Goal: Task Accomplishment & Management: Use online tool/utility

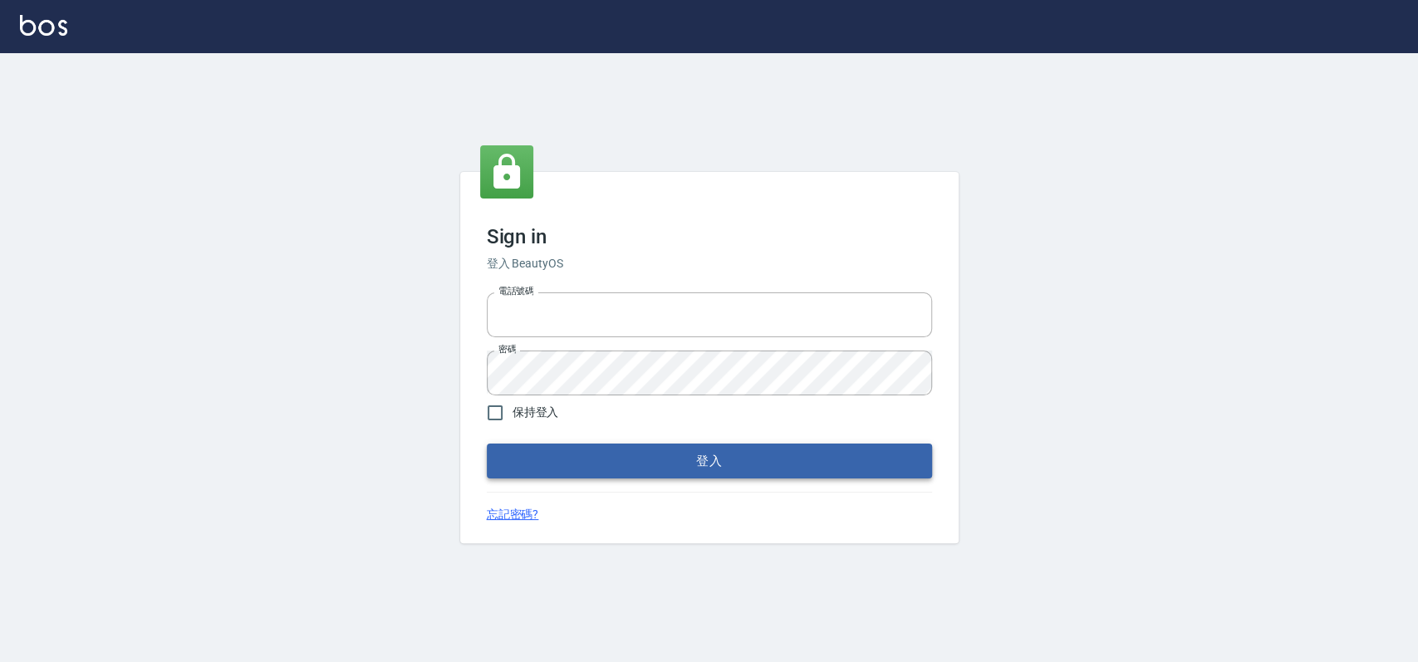
type input "033323173"
click at [671, 462] on button "登入" at bounding box center [709, 461] width 445 height 35
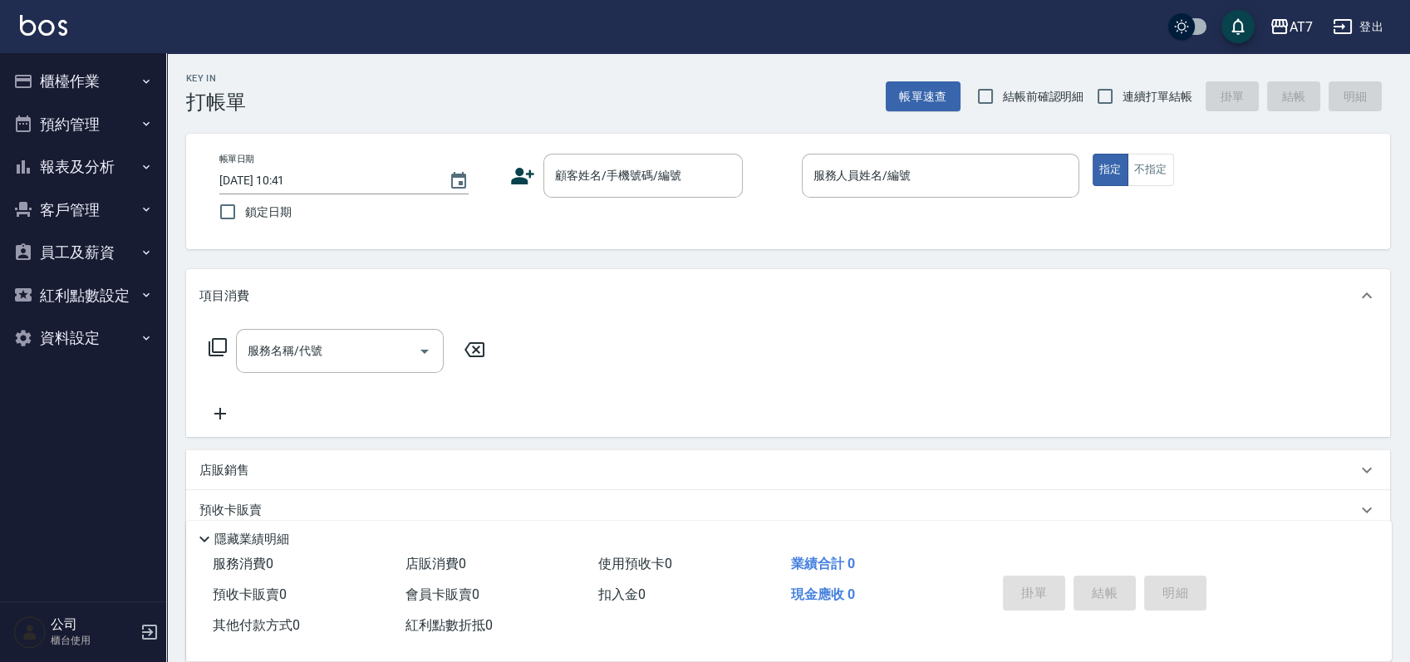
click at [52, 74] on button "櫃檯作業" at bounding box center [83, 81] width 153 height 43
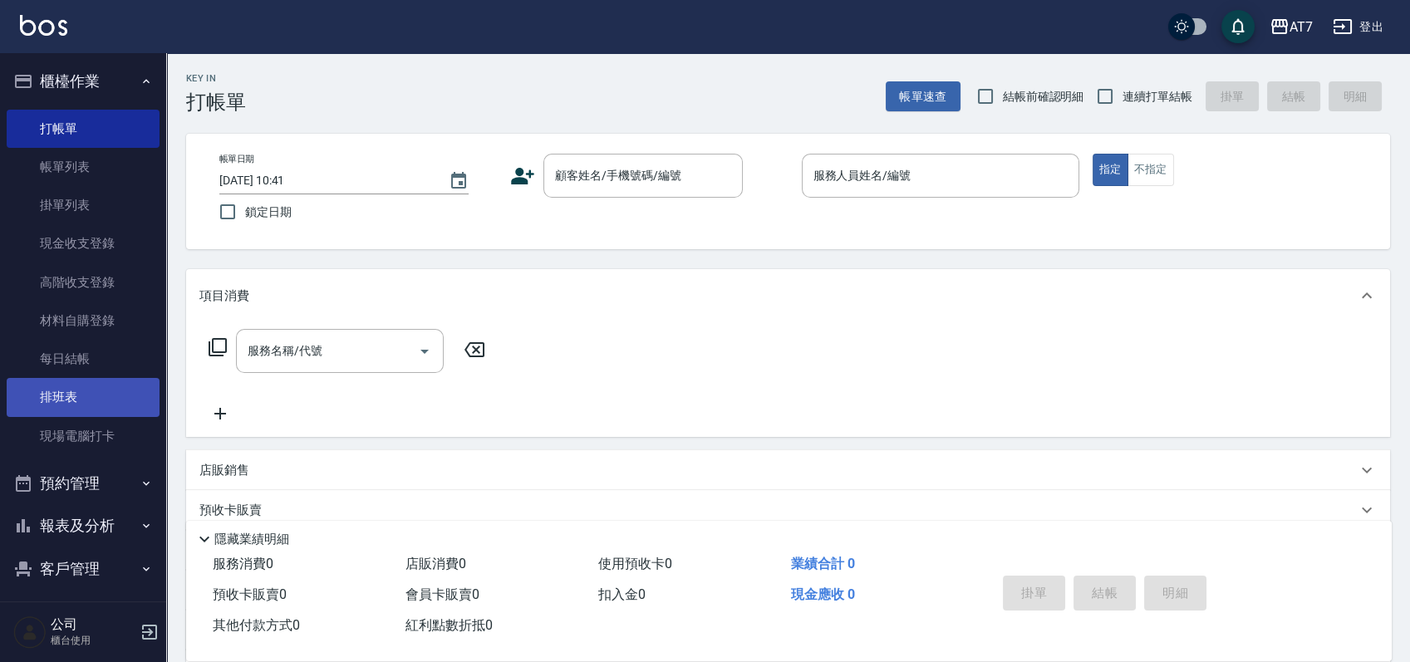
click at [122, 392] on link "排班表" at bounding box center [83, 397] width 153 height 38
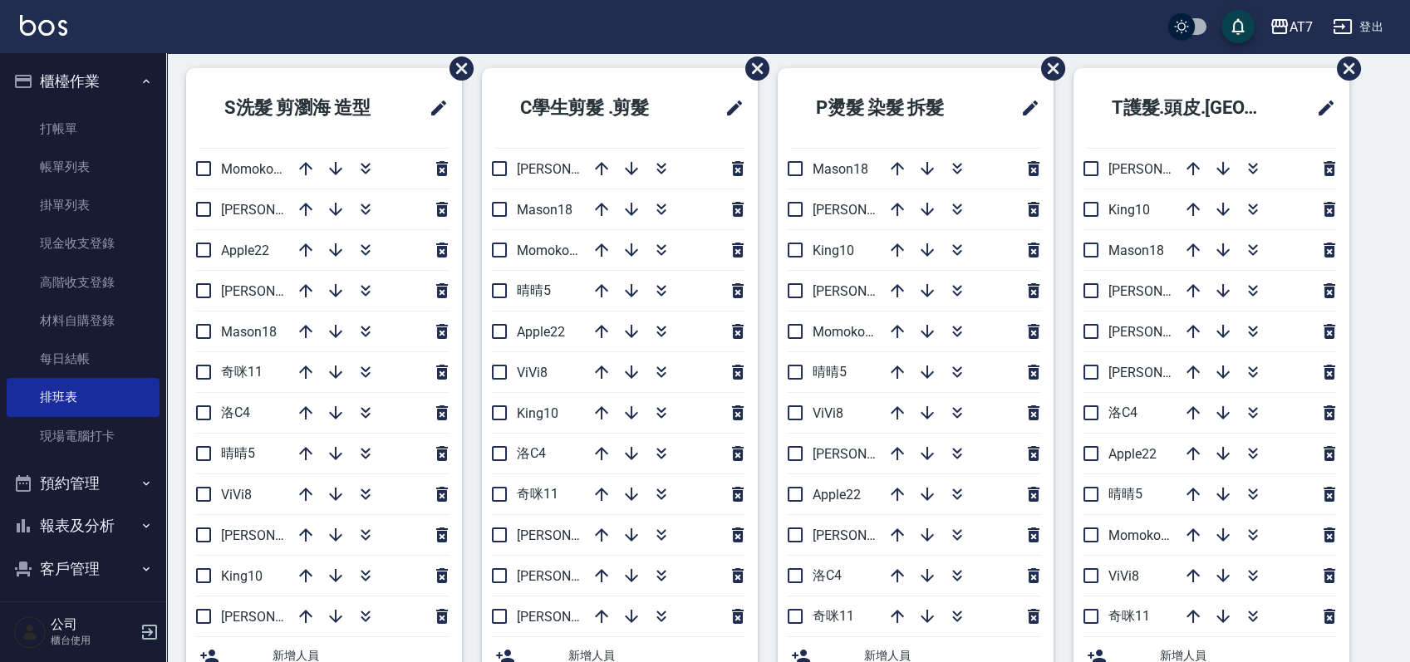
scroll to position [111, 0]
